Goal: Find contact information: Find contact information

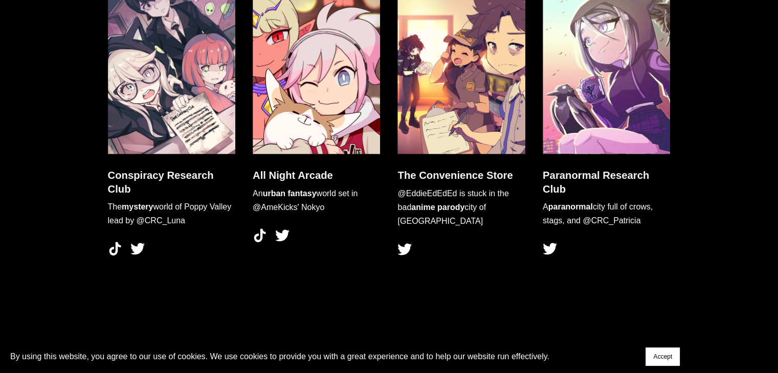
scroll to position [3045, 0]
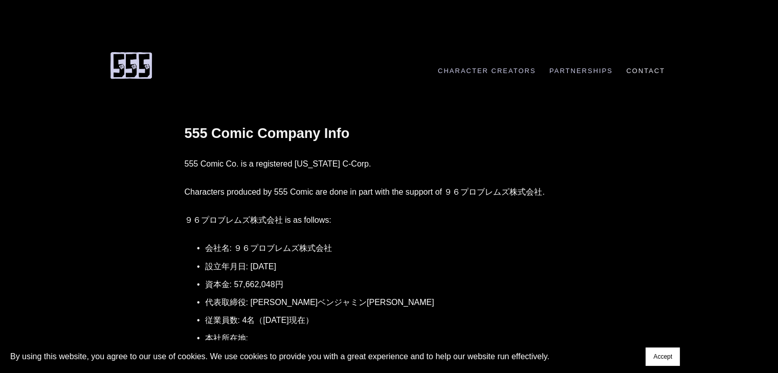
click at [634, 68] on link "Contact" at bounding box center [646, 71] width 50 height 8
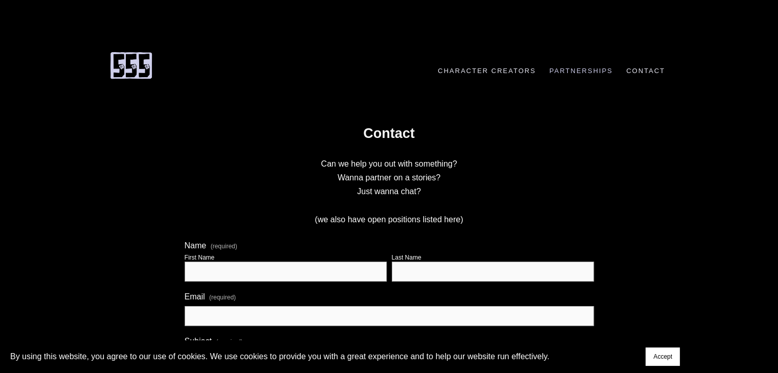
click at [489, 72] on link "Character Creators" at bounding box center [487, 71] width 108 height 8
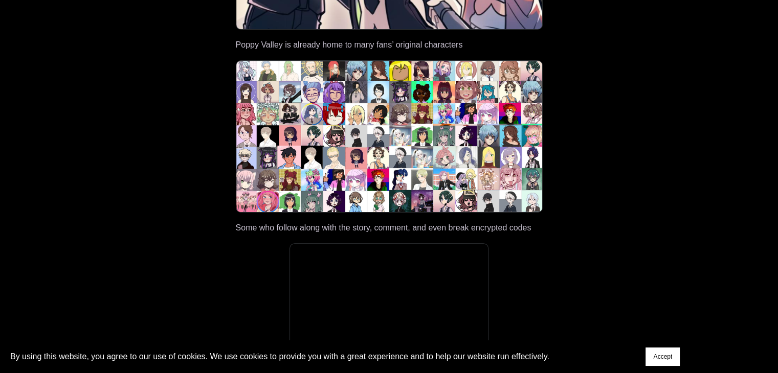
scroll to position [205, 0]
